Goal: Transaction & Acquisition: Purchase product/service

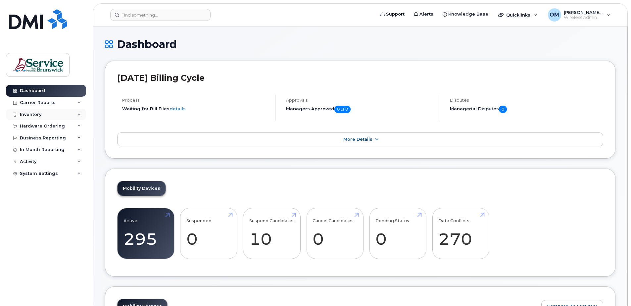
click at [41, 118] on div "Inventory" at bounding box center [46, 115] width 80 height 12
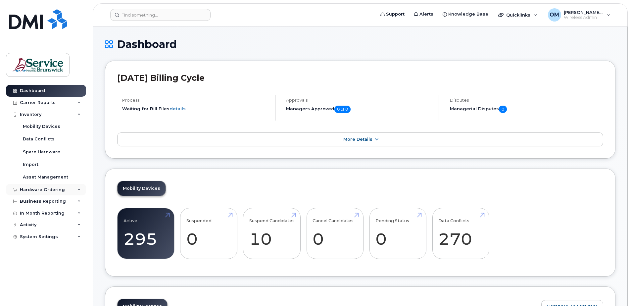
click at [47, 189] on div "Hardware Ordering" at bounding box center [42, 189] width 45 height 5
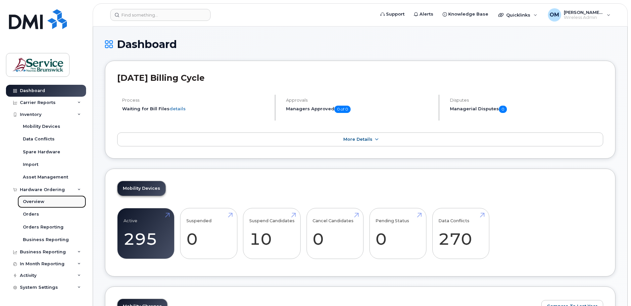
click at [45, 200] on link "Overview" at bounding box center [52, 201] width 68 height 13
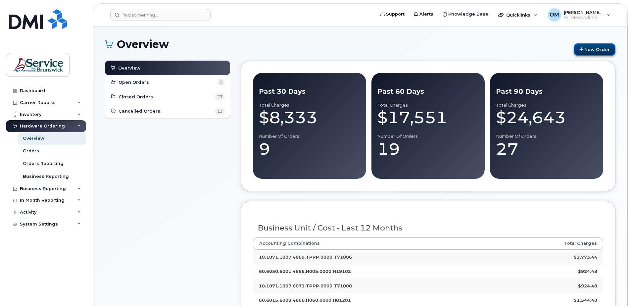
click at [590, 45] on link "New Order" at bounding box center [594, 49] width 42 height 12
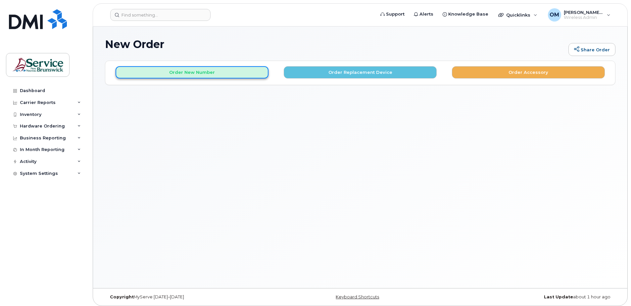
click at [213, 73] on button "Order New Number" at bounding box center [191, 72] width 153 height 12
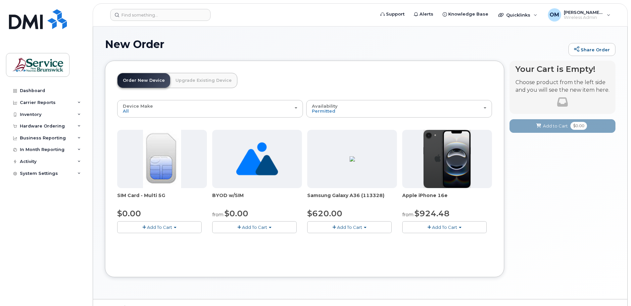
click at [158, 229] on span "Add To Cart" at bounding box center [159, 226] width 25 height 5
drag, startPoint x: 132, startPoint y: 239, endPoint x: 228, endPoint y: 237, distance: 96.0
click at [132, 239] on link "$0.00 - New Activation" at bounding box center [150, 239] width 63 height 8
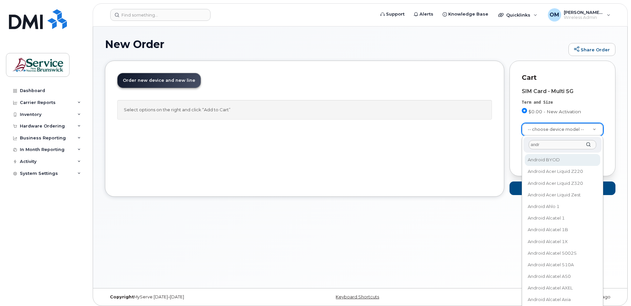
type input "andr"
select select "2422"
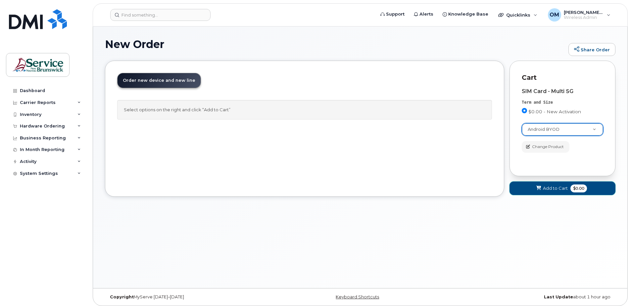
click at [563, 189] on span "Add to Cart" at bounding box center [555, 188] width 25 height 6
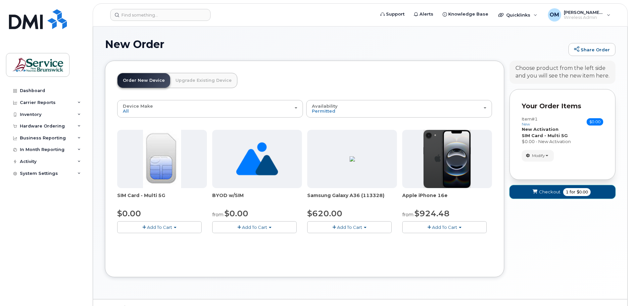
click at [556, 191] on span "Checkout" at bounding box center [550, 192] width 22 height 6
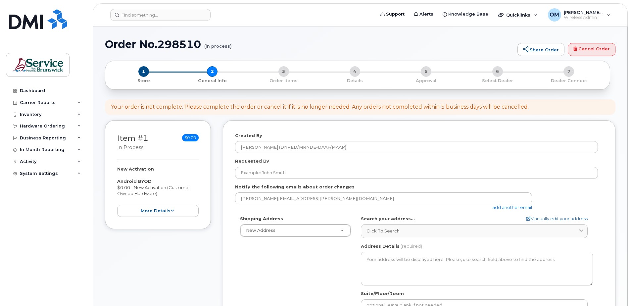
select select
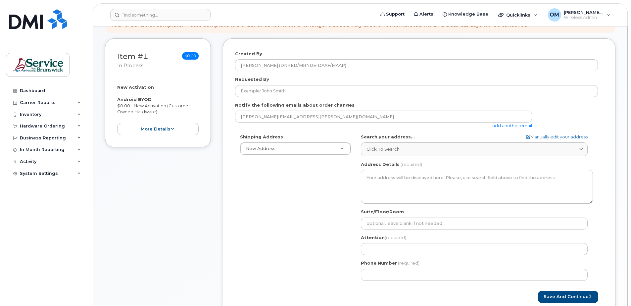
scroll to position [287, 0]
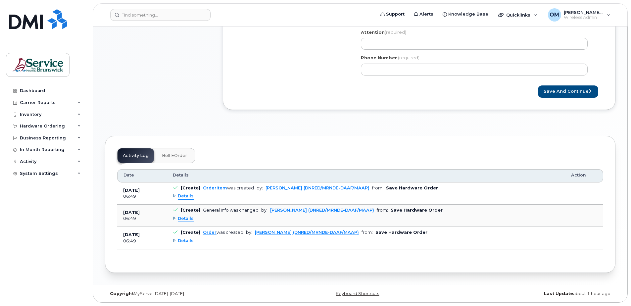
click at [184, 158] on button "Bell eOrder" at bounding box center [175, 155] width 36 height 15
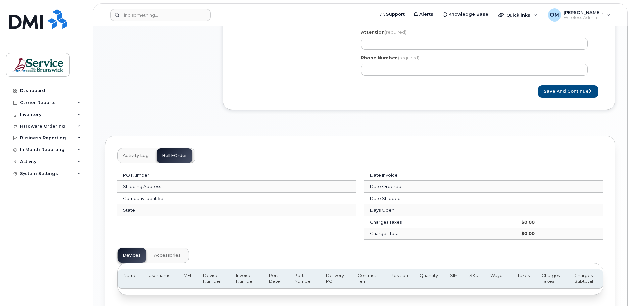
click at [138, 158] on button "Activity Log" at bounding box center [135, 155] width 36 height 15
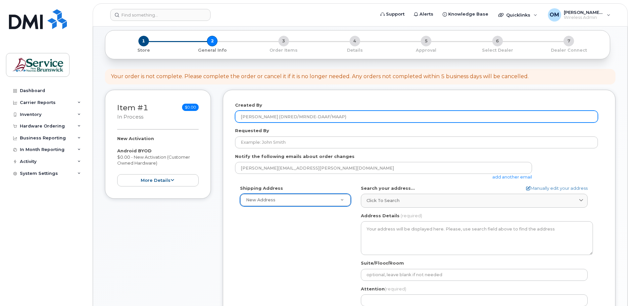
scroll to position [22, 0]
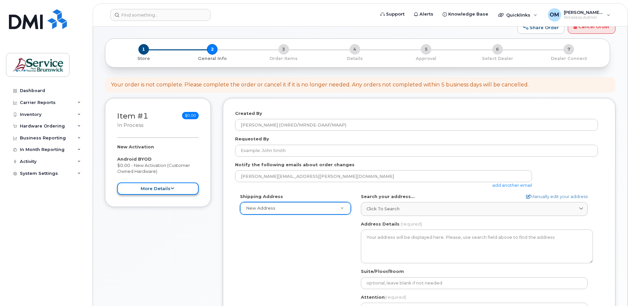
click at [171, 189] on icon at bounding box center [172, 188] width 4 height 4
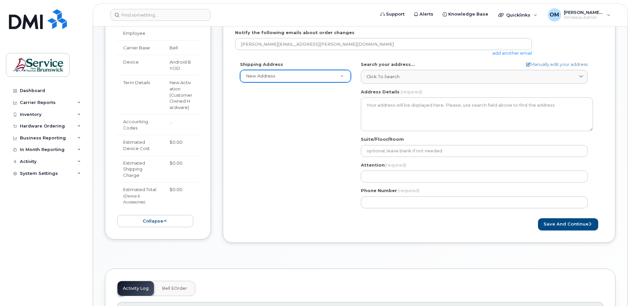
scroll to position [155, 0]
click at [163, 224] on button "collapse" at bounding box center [155, 220] width 76 height 12
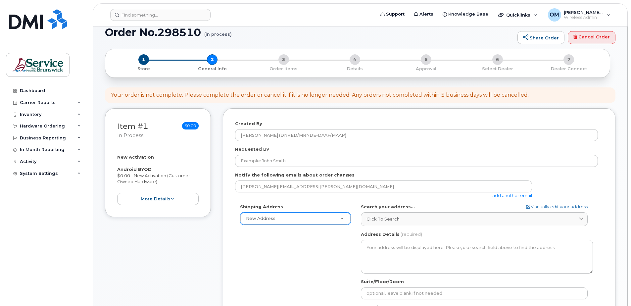
scroll to position [0, 0]
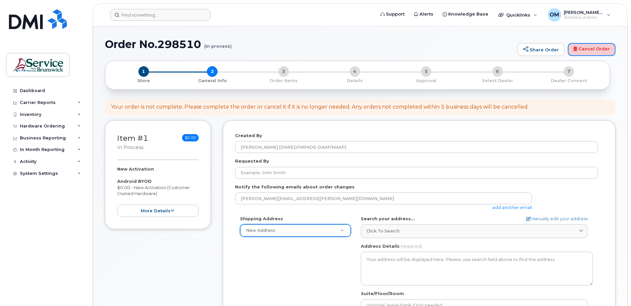
drag, startPoint x: 589, startPoint y: 49, endPoint x: 356, endPoint y: 21, distance: 235.3
click at [589, 49] on link "Cancel Order" at bounding box center [591, 49] width 48 height 13
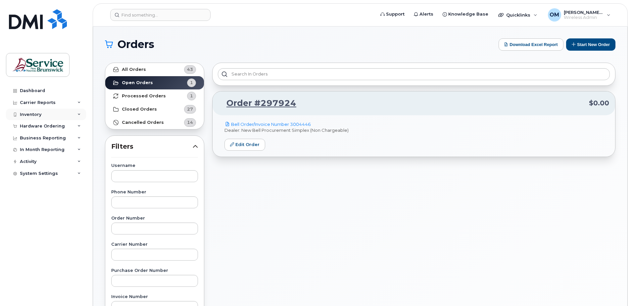
click at [37, 115] on div "Inventory" at bounding box center [31, 114] width 22 height 5
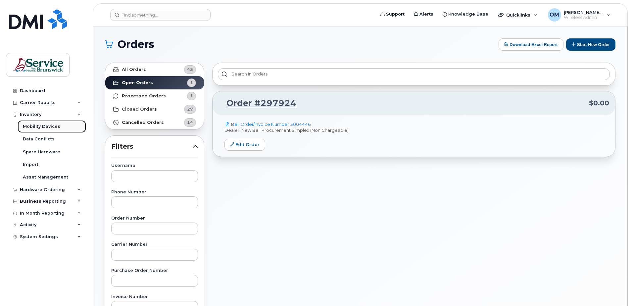
click at [43, 126] on div "Mobility Devices" at bounding box center [41, 126] width 37 height 6
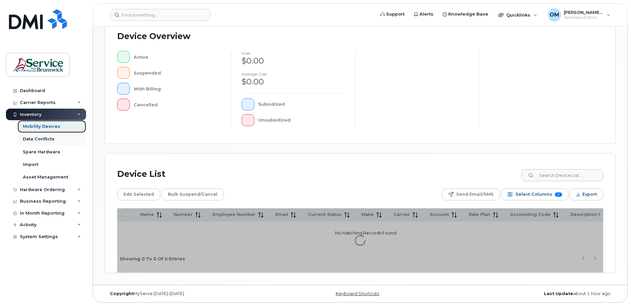
scroll to position [116, 0]
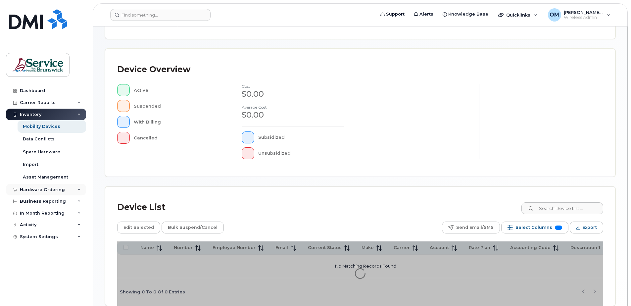
click at [52, 190] on div "Hardware Ordering" at bounding box center [42, 189] width 45 height 5
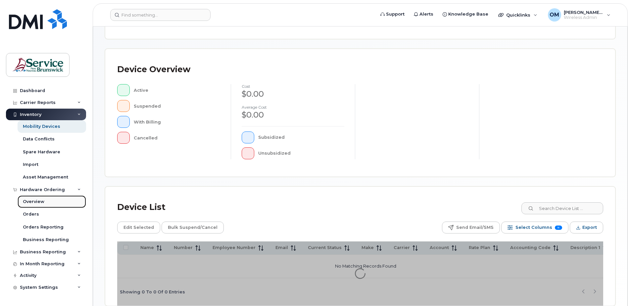
click at [45, 202] on link "Overview" at bounding box center [52, 201] width 68 height 13
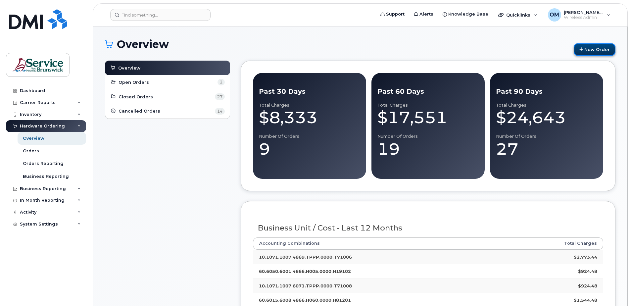
click at [592, 47] on link "New Order" at bounding box center [594, 49] width 42 height 12
click at [581, 46] on link "New Order" at bounding box center [594, 49] width 42 height 12
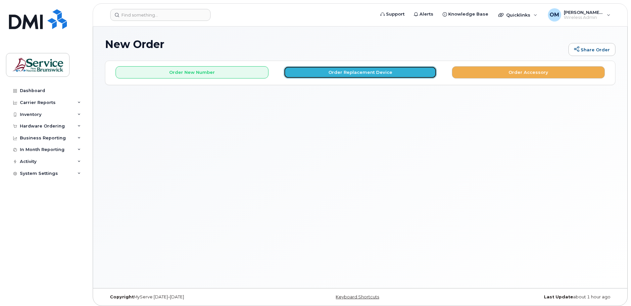
click at [392, 74] on button "Order Replacement Device" at bounding box center [360, 72] width 153 height 12
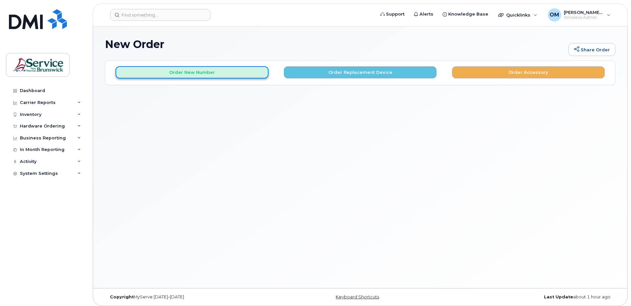
click at [186, 75] on button "Order New Number" at bounding box center [191, 72] width 153 height 12
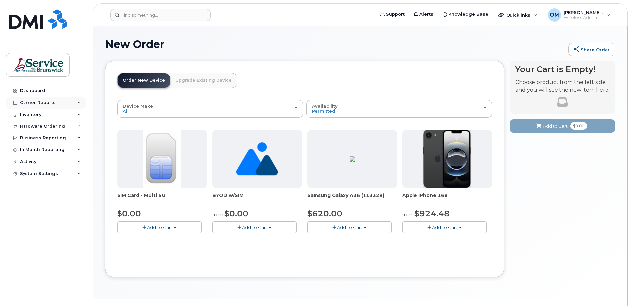
click at [40, 104] on div "Carrier Reports" at bounding box center [38, 102] width 36 height 5
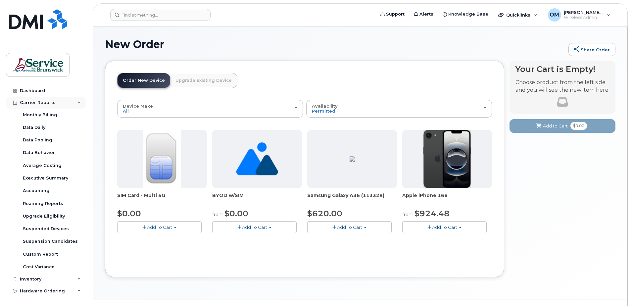
click at [44, 103] on div "Carrier Reports" at bounding box center [38, 102] width 36 height 5
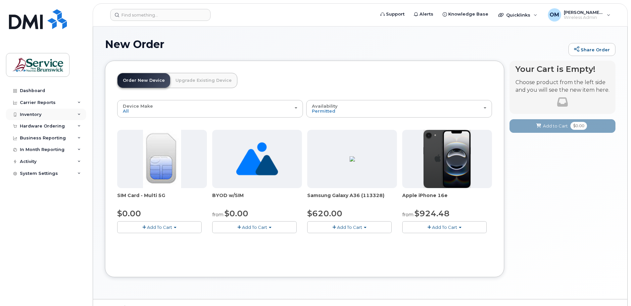
click at [40, 110] on div "Inventory" at bounding box center [46, 115] width 80 height 12
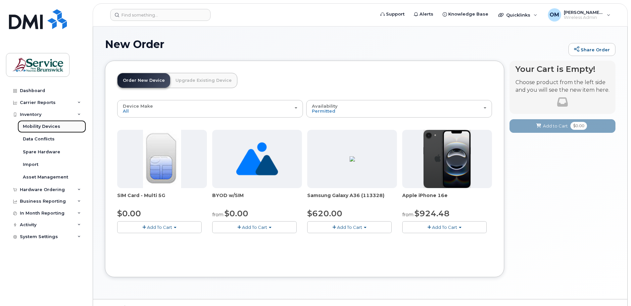
click at [40, 123] on link "Mobility Devices" at bounding box center [52, 126] width 68 height 13
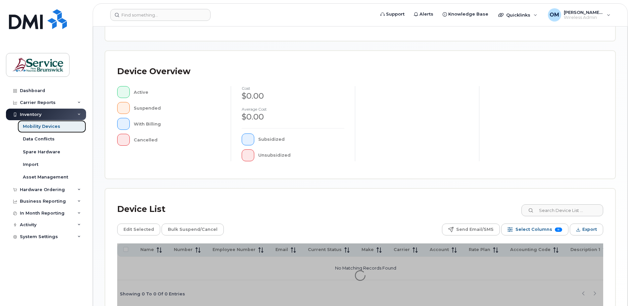
scroll to position [132, 0]
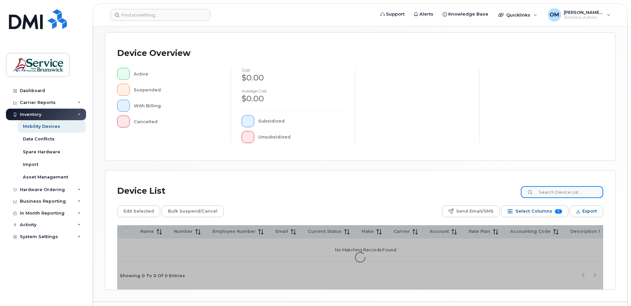
click at [584, 194] on input at bounding box center [561, 192] width 82 height 12
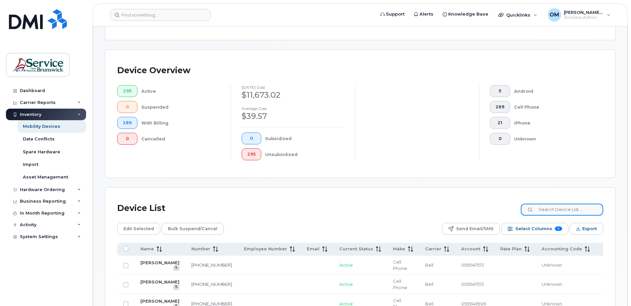
scroll to position [150, 0]
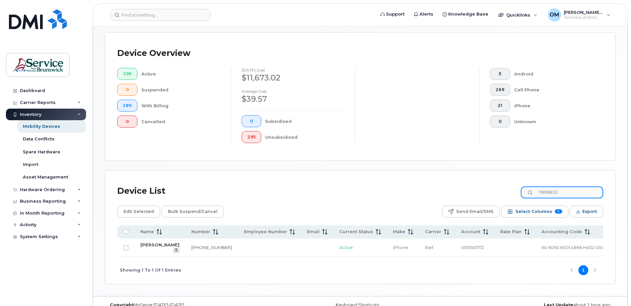
type input "7898833"
